Goal: Task Accomplishment & Management: Manage account settings

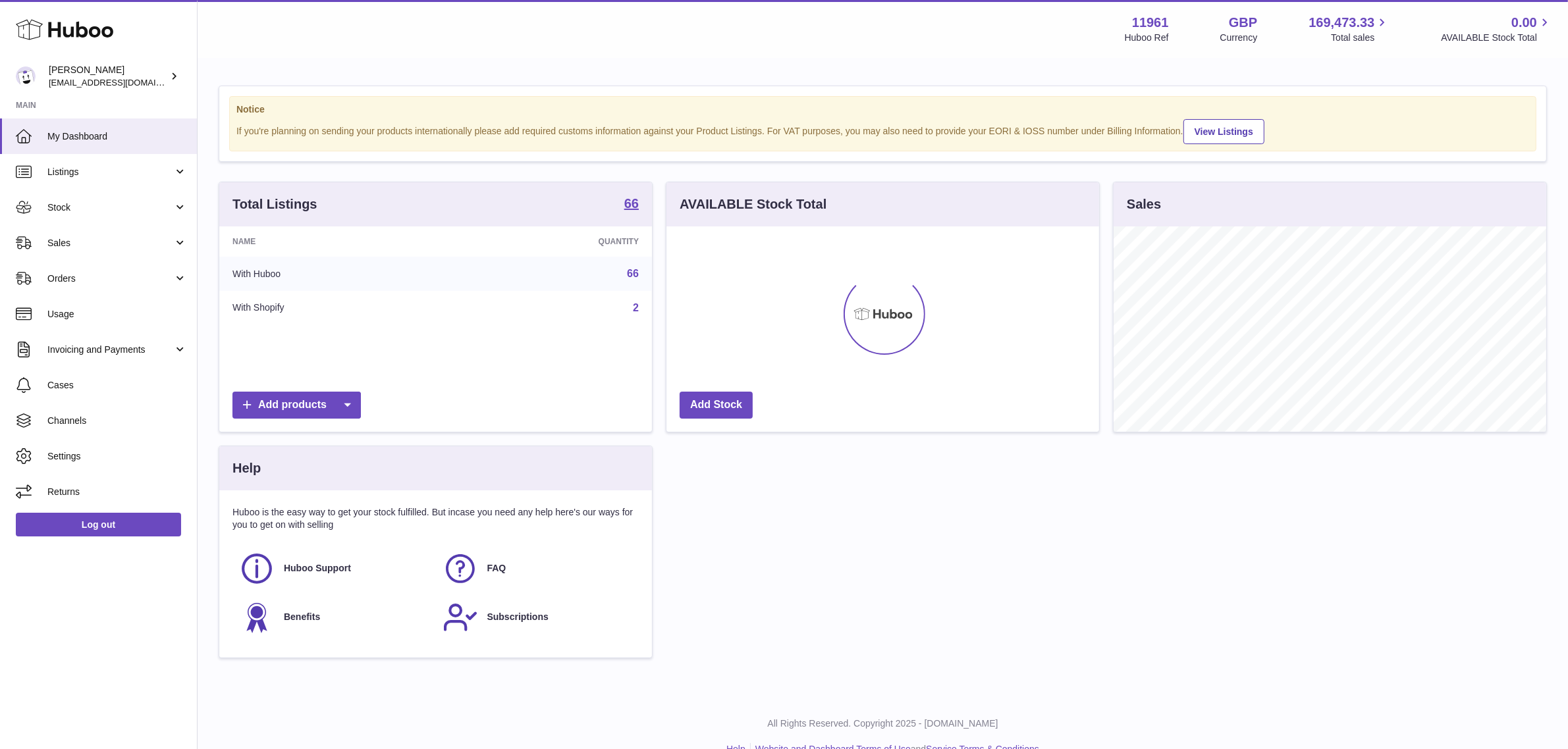
scroll to position [205, 433]
click at [1061, 593] on div "Total Listings 66 Name Quantity With Huboo 66 With Shopify 2 Add products AVAIL…" at bounding box center [882, 426] width 1341 height 490
click at [1025, 554] on div "Total Listings 66 Name Quantity With Huboo 66 With Shopify 2 Add products AVAIL…" at bounding box center [882, 426] width 1341 height 490
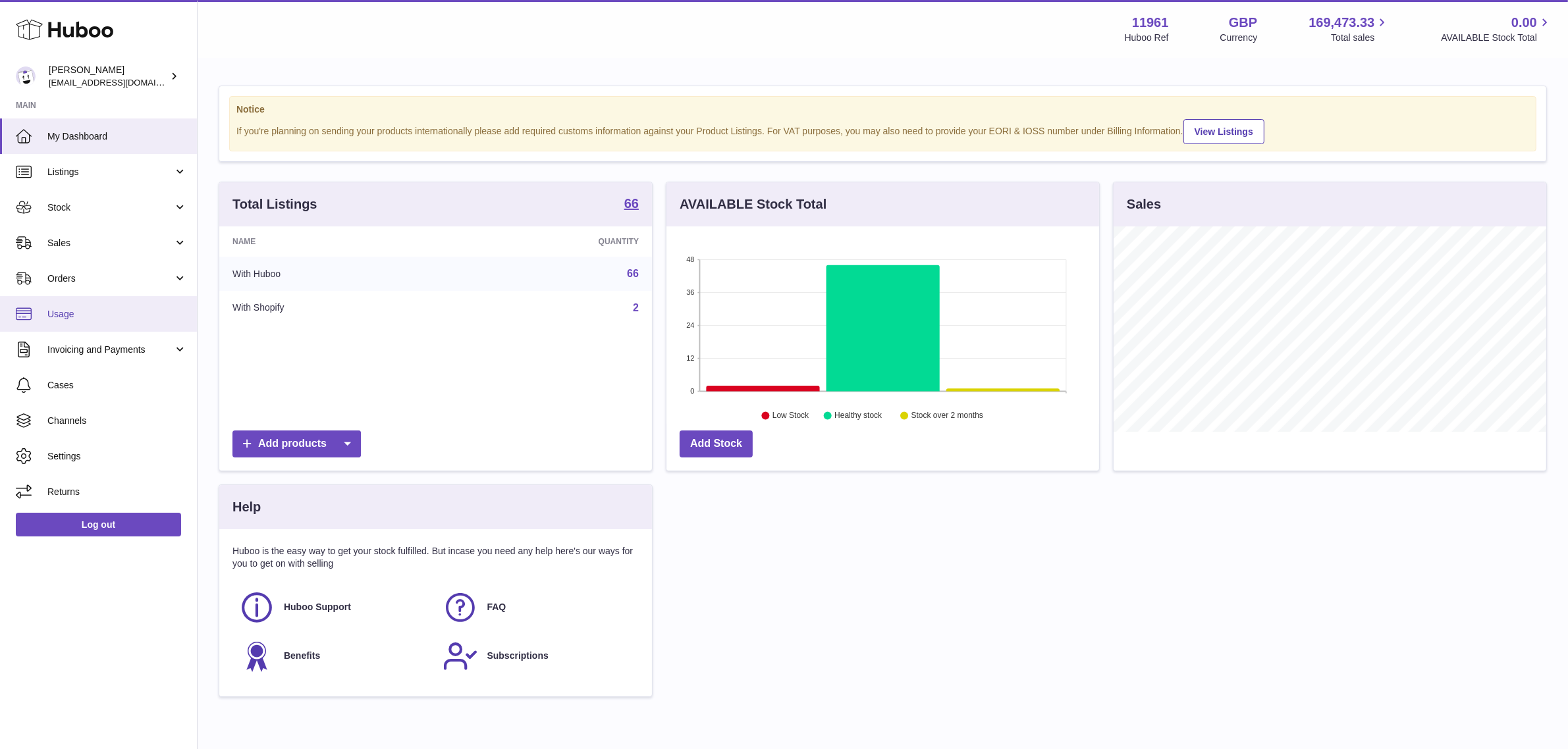
click at [78, 319] on span "Usage" at bounding box center [117, 314] width 140 height 12
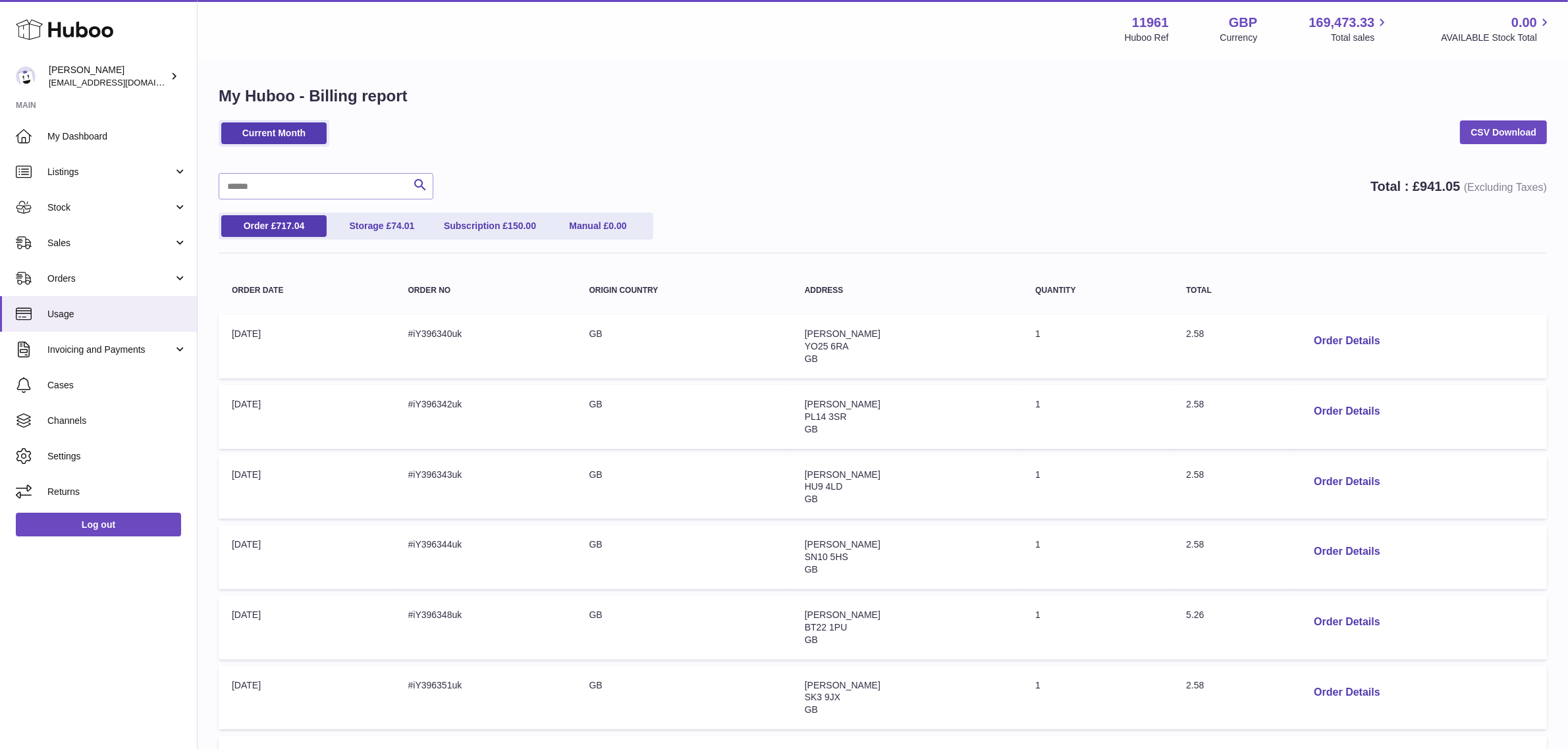
drag, startPoint x: 1009, startPoint y: 169, endPoint x: 1023, endPoint y: 181, distance: 18.4
click at [1010, 169] on div "Current Month CSV Download Search Total : £ 941.05 (Excluding Taxes) Order £ 71…" at bounding box center [882, 580] width 1328 height 920
click at [1347, 331] on button "Order Details" at bounding box center [1346, 341] width 87 height 27
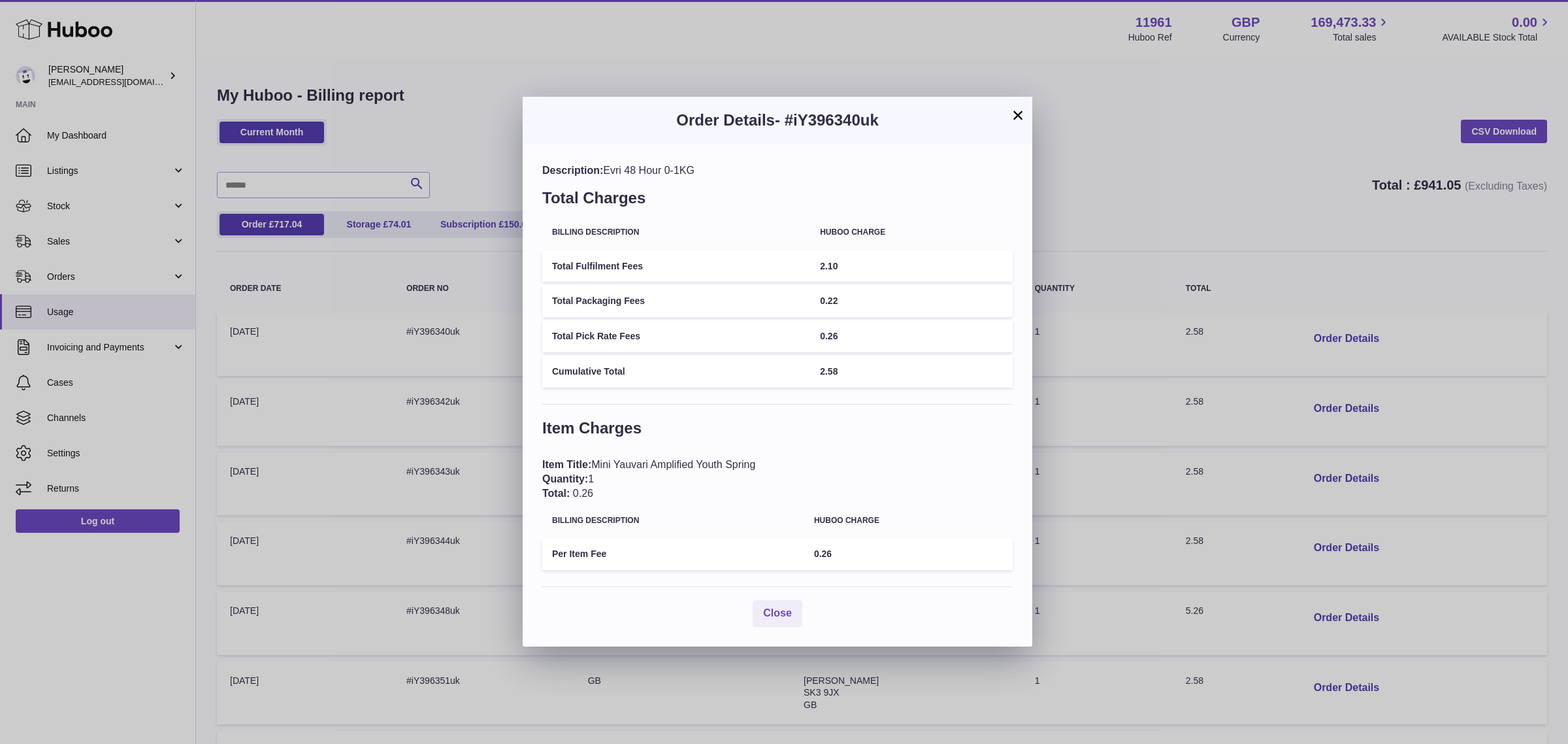
click at [1014, 118] on button "×" at bounding box center [1018, 115] width 16 height 16
